Goal: Information Seeking & Learning: Learn about a topic

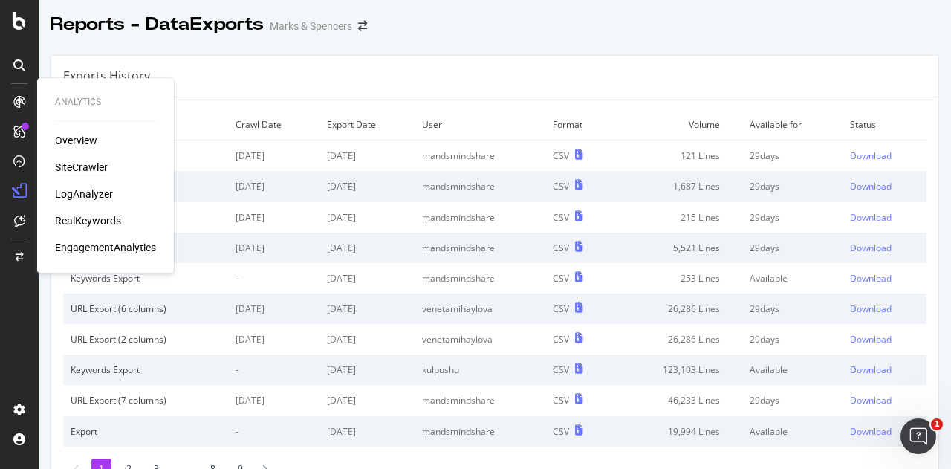
click at [92, 163] on div "SiteCrawler" at bounding box center [81, 167] width 53 height 15
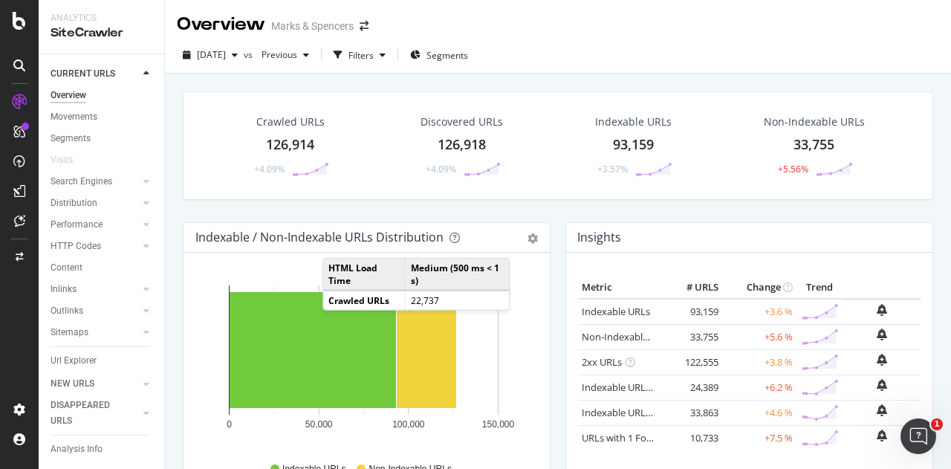
click at [293, 140] on div "126,914" at bounding box center [290, 144] width 48 height 19
